Goal: Information Seeking & Learning: Learn about a topic

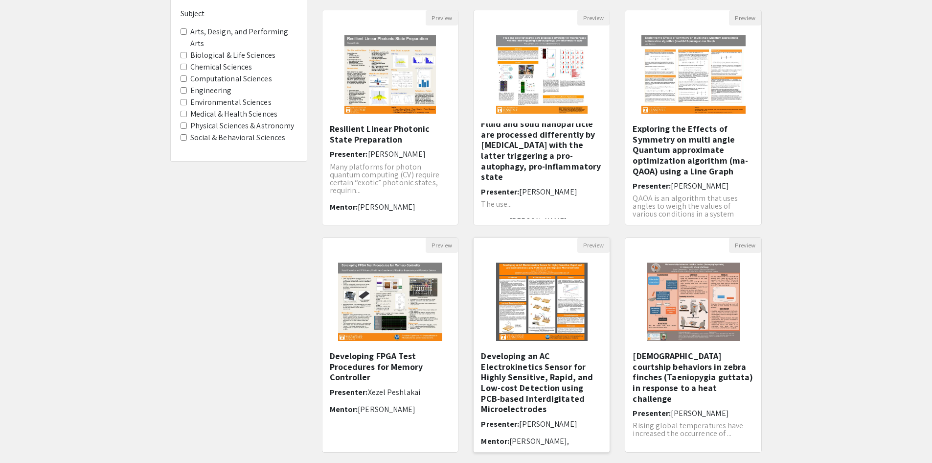
scroll to position [13, 0]
click at [522, 384] on h5 "Developing an AC Electrokinetics Sensor for Highly Sensitive, Rapid, and Low-co…" at bounding box center [541, 369] width 121 height 64
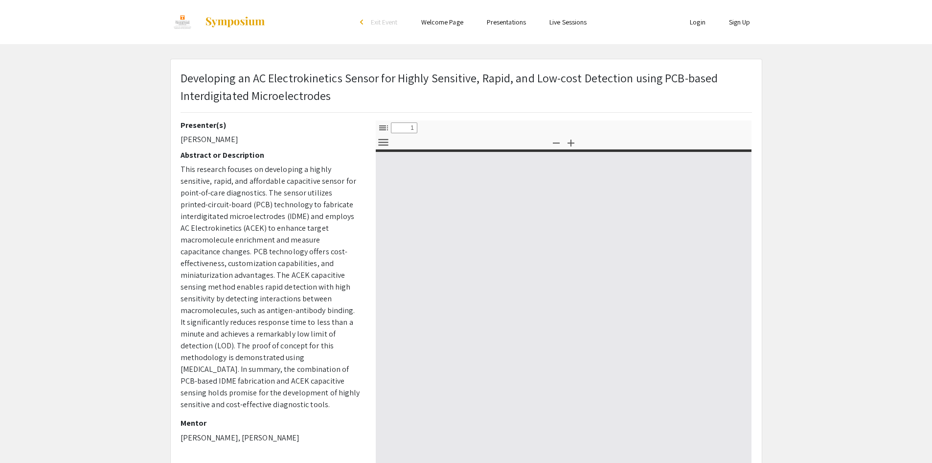
select select "custom"
type input "0"
select select "custom"
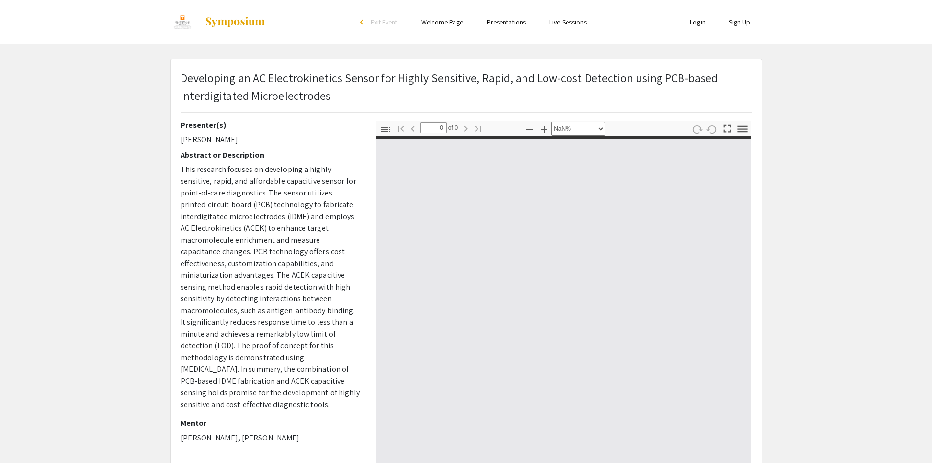
type input "1"
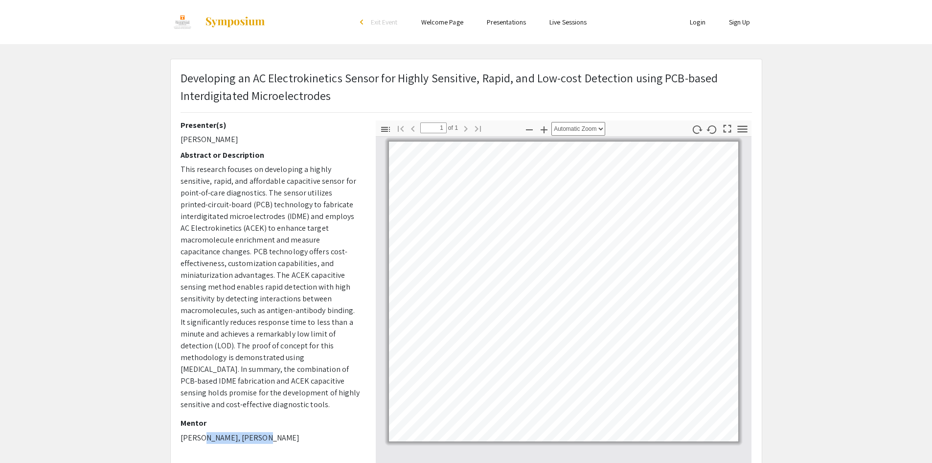
drag, startPoint x: 198, startPoint y: 425, endPoint x: 251, endPoint y: 424, distance: 52.9
click at [251, 432] on p "[PERSON_NAME], [PERSON_NAME]" at bounding box center [271, 438] width 181 height 12
click at [260, 432] on p "[PERSON_NAME], [PERSON_NAME]" at bounding box center [271, 438] width 181 height 12
drag, startPoint x: 727, startPoint y: 127, endPoint x: 727, endPoint y: 170, distance: 43.1
click at [727, 128] on icon "button" at bounding box center [727, 128] width 13 height 13
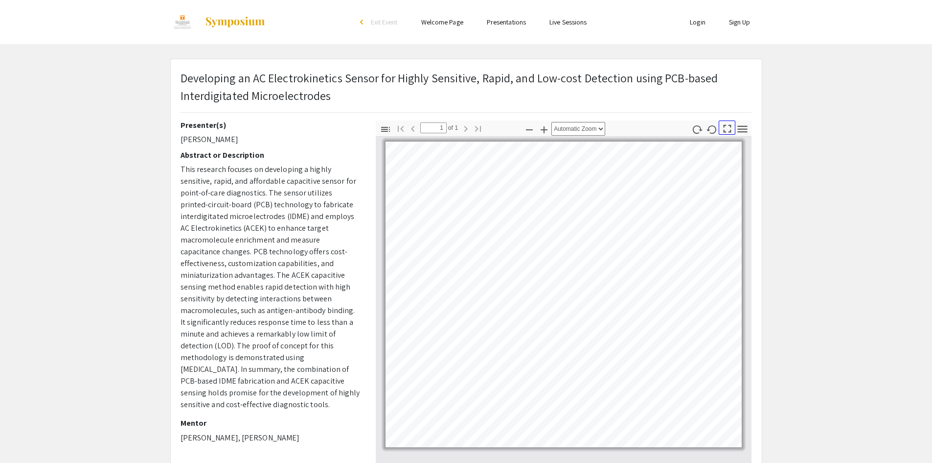
click at [725, 133] on icon "button" at bounding box center [727, 128] width 13 height 13
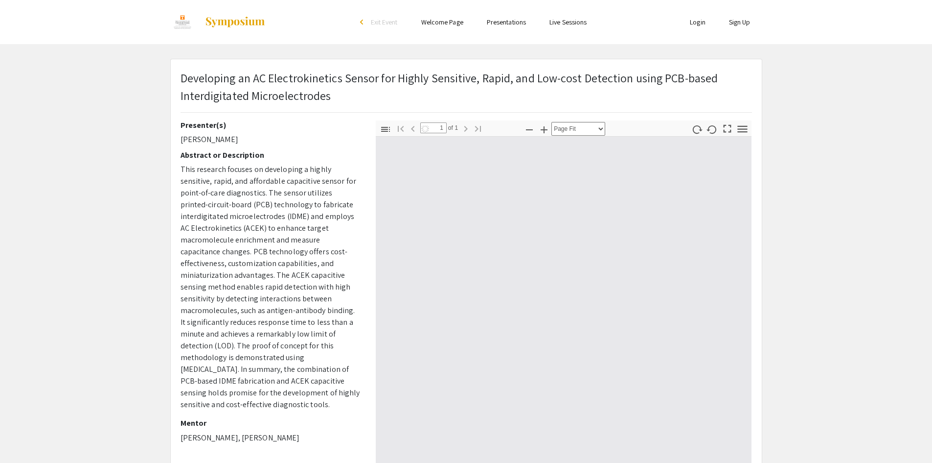
scroll to position [528, 0]
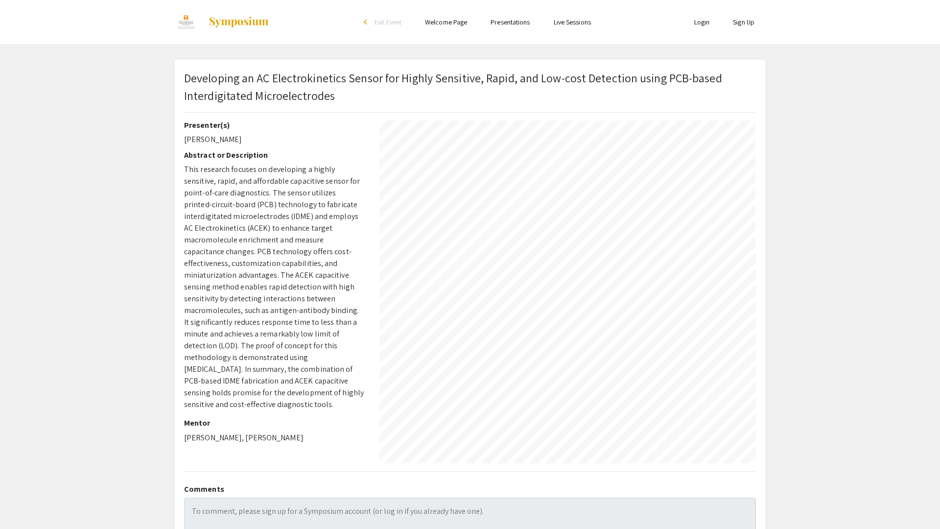
select select "auto"
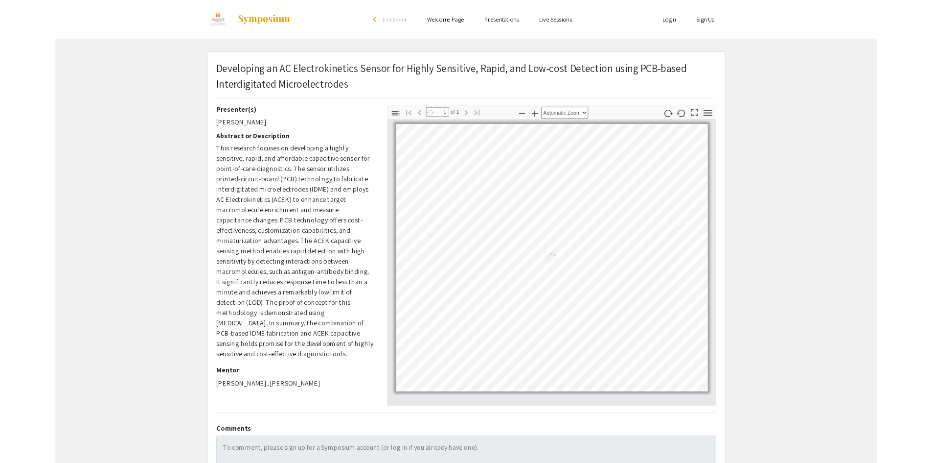
scroll to position [0, 0]
